Goal: Navigation & Orientation: Go to known website

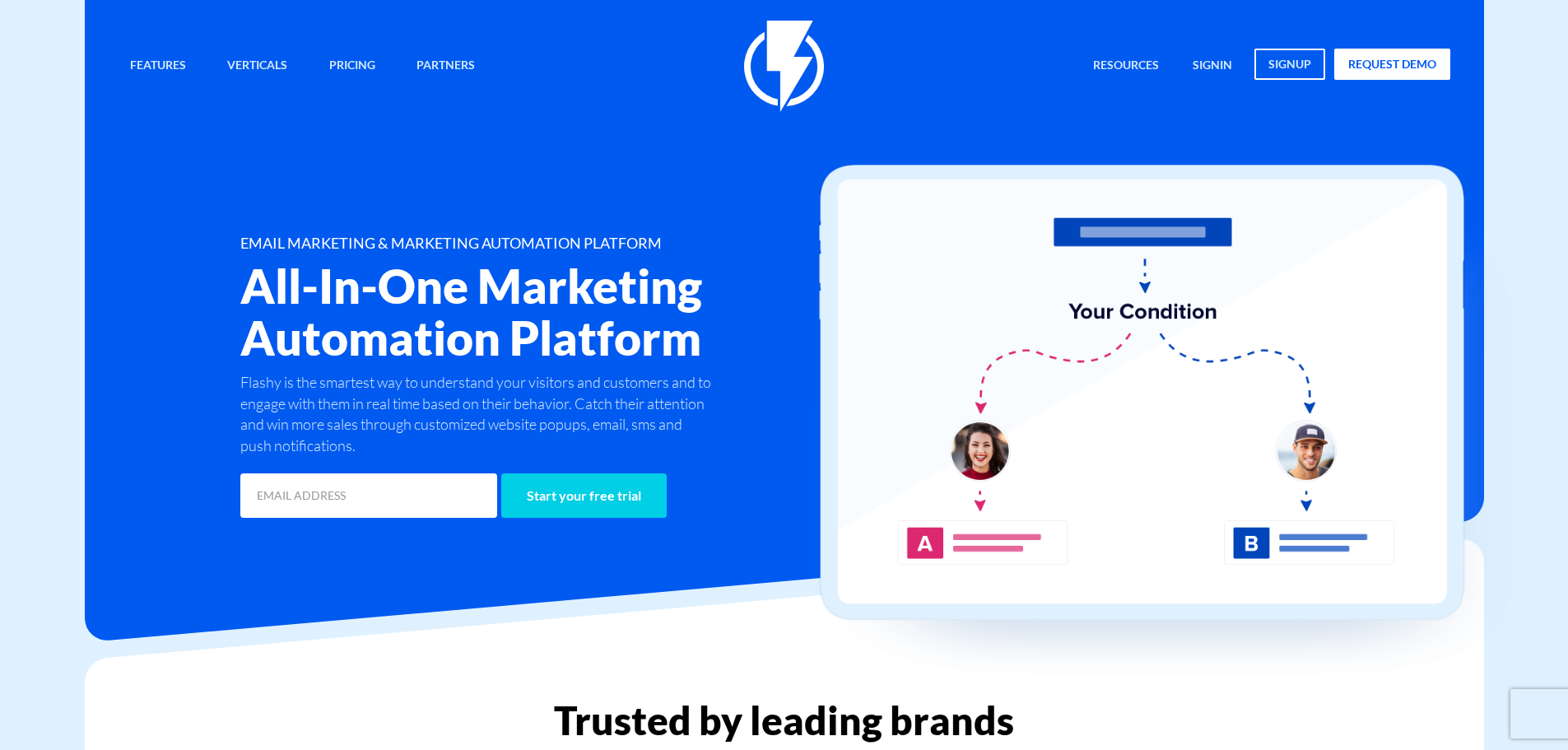
drag, startPoint x: 1220, startPoint y: 61, endPoint x: 1549, endPoint y: 115, distance: 333.4
click at [1220, 61] on link "signin" at bounding box center [1212, 67] width 64 height 35
click at [349, 60] on link "Pricing" at bounding box center [352, 67] width 71 height 35
